Goal: Task Accomplishment & Management: Manage account settings

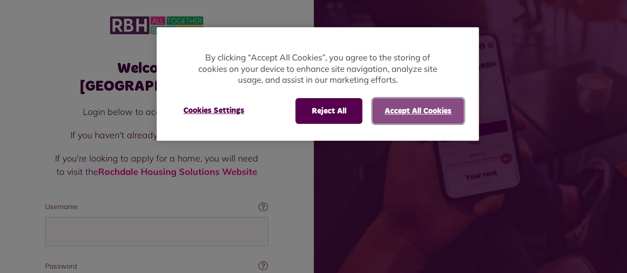
click at [400, 112] on button "Accept All Cookies" at bounding box center [418, 111] width 92 height 26
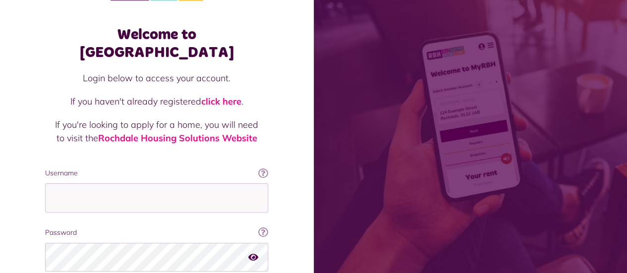
scroll to position [50, 0]
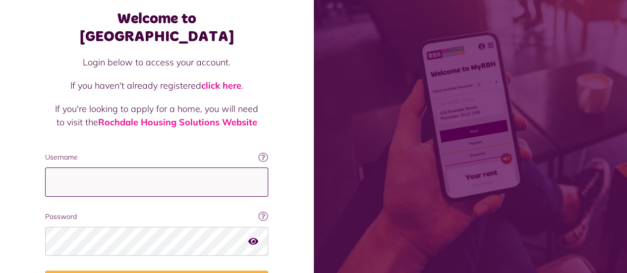
click at [152, 170] on input "Username" at bounding box center [156, 182] width 223 height 29
type input "**********"
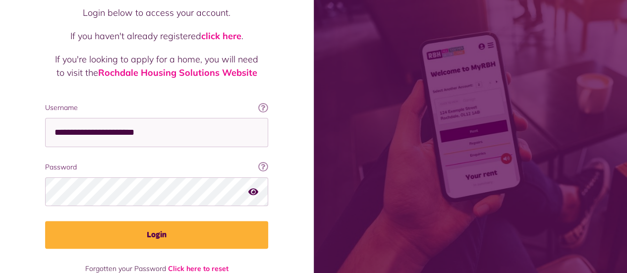
scroll to position [107, 0]
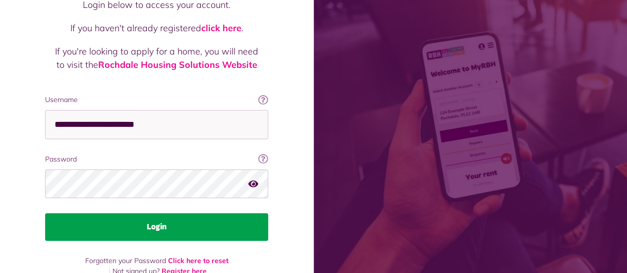
click at [153, 213] on button "Login" at bounding box center [156, 227] width 223 height 28
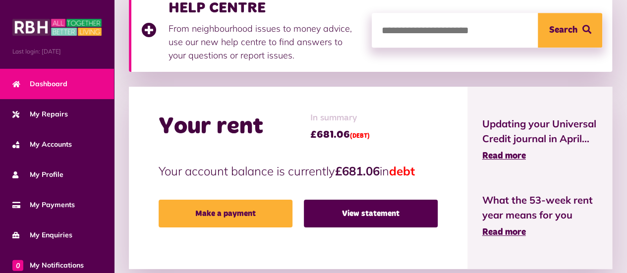
scroll to position [248, 0]
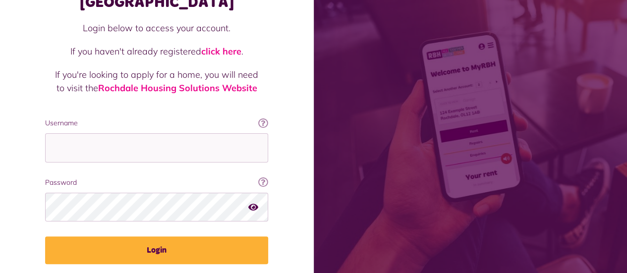
scroll to position [99, 0]
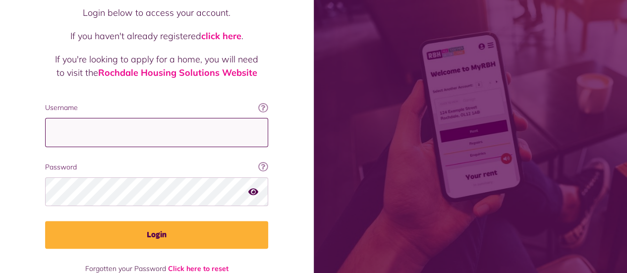
type input "**********"
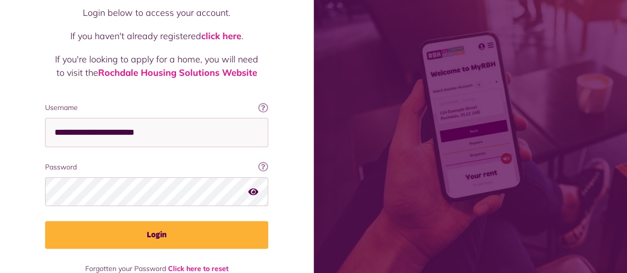
click at [253, 187] on icon "button" at bounding box center [253, 191] width 10 height 9
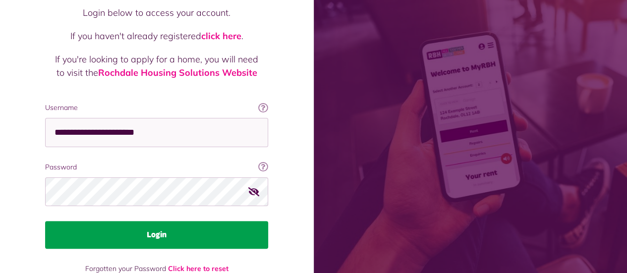
click at [159, 221] on button "Login" at bounding box center [156, 235] width 223 height 28
